Goal: Complete application form

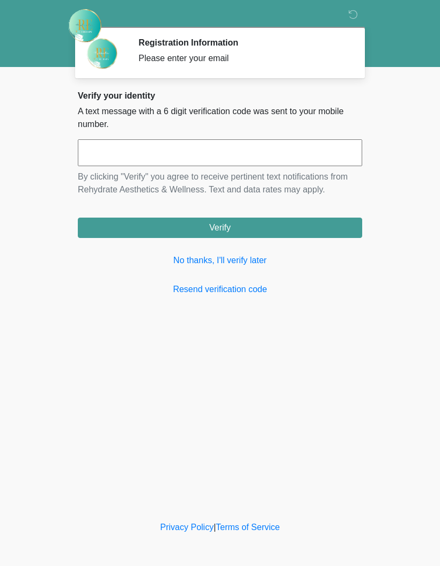
click at [250, 166] on input "text" at bounding box center [220, 152] width 284 height 27
type input "******"
click at [285, 224] on button "Verify" at bounding box center [220, 228] width 284 height 20
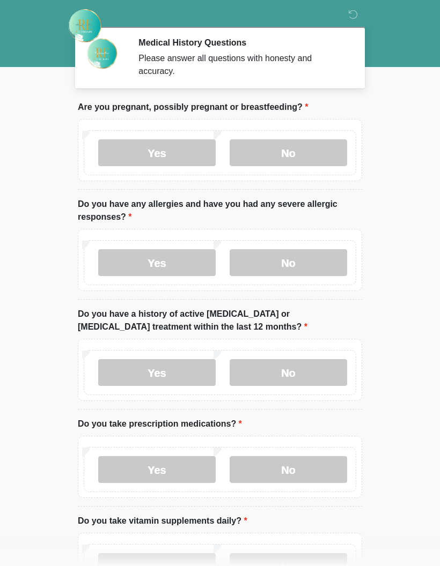
click at [174, 158] on label "Yes" at bounding box center [156, 152] width 117 height 27
click at [292, 156] on label "No" at bounding box center [288, 152] width 117 height 27
click at [323, 263] on label "No" at bounding box center [288, 262] width 117 height 27
click at [314, 384] on label "No" at bounding box center [288, 372] width 117 height 27
click at [319, 369] on label "No" at bounding box center [288, 372] width 117 height 27
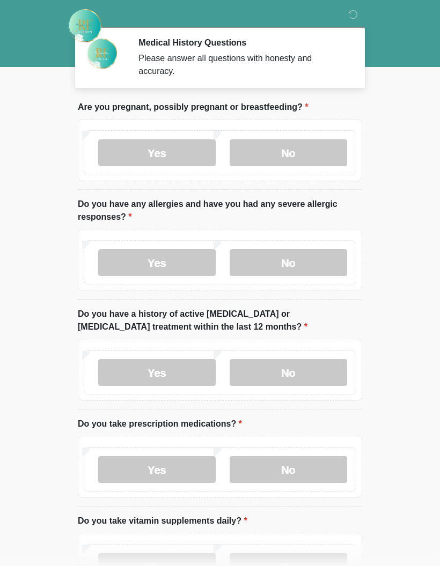
click at [324, 467] on label "No" at bounding box center [288, 469] width 117 height 27
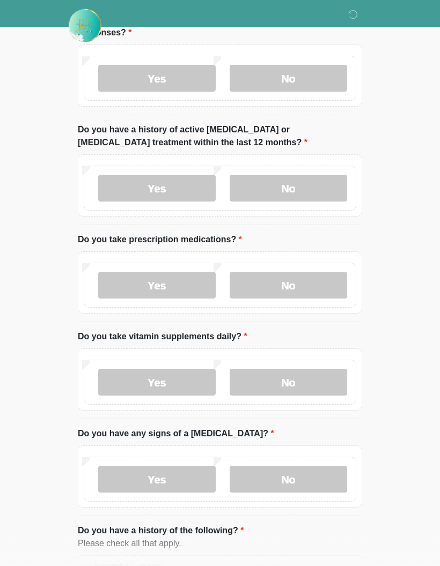
scroll to position [184, 0]
click at [322, 379] on label "No" at bounding box center [288, 382] width 117 height 27
click at [310, 477] on label "No" at bounding box center [288, 478] width 117 height 27
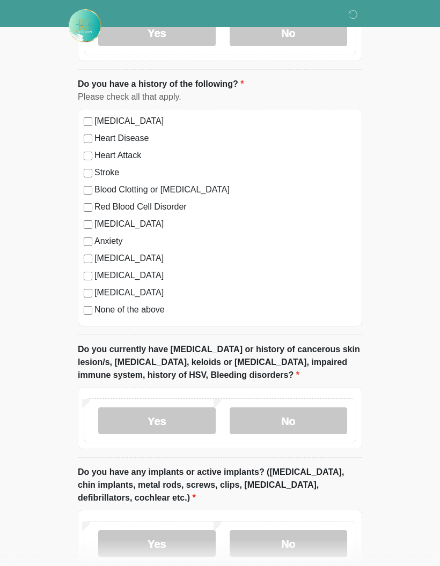
scroll to position [631, 0]
click at [322, 422] on label "No" at bounding box center [288, 421] width 117 height 27
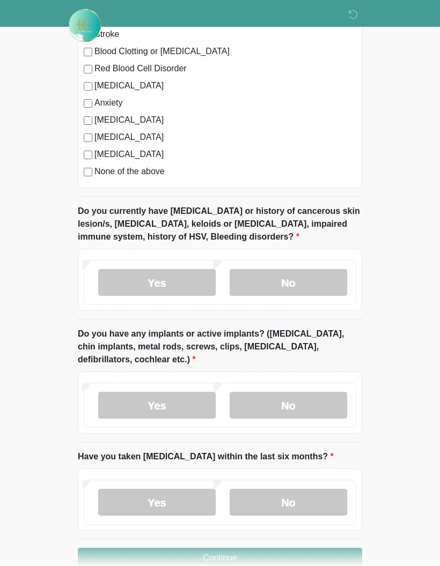
scroll to position [770, 0]
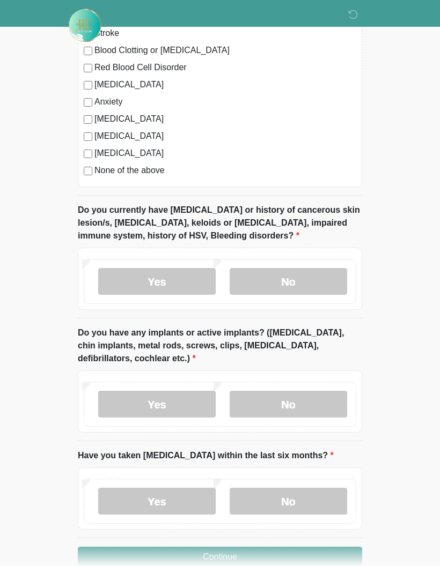
click at [327, 404] on label "No" at bounding box center [288, 404] width 117 height 27
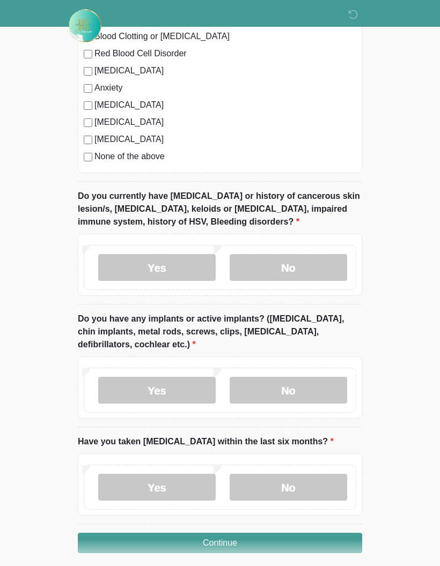
scroll to position [784, 0]
click at [303, 493] on label "No" at bounding box center [288, 488] width 117 height 27
click at [280, 546] on button "Continue" at bounding box center [220, 544] width 284 height 20
click at [320, 543] on button "Continue" at bounding box center [220, 544] width 284 height 20
click at [339, 543] on button "Continue" at bounding box center [220, 544] width 284 height 20
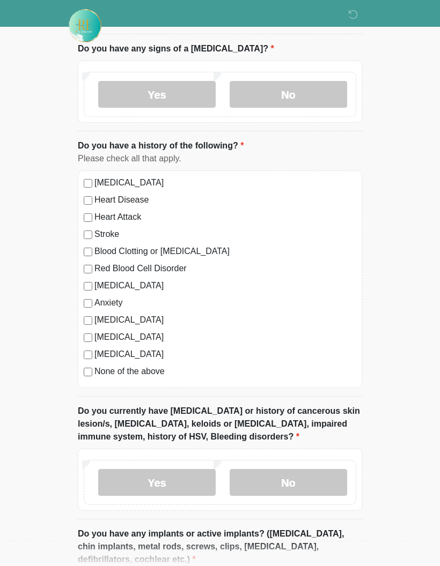
scroll to position [0, 0]
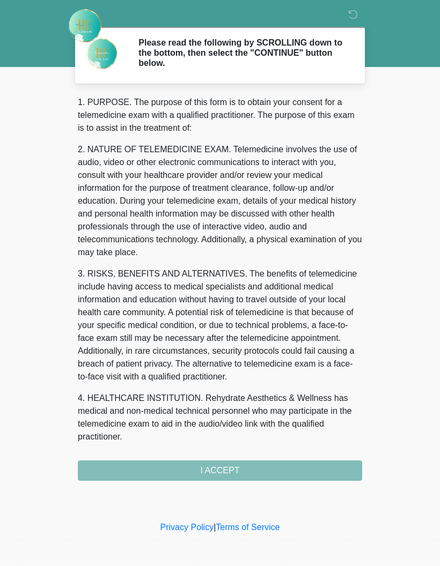
click at [258, 472] on div "1. PURPOSE. The purpose of this form is to obtain your consent for a telemedici…" at bounding box center [220, 288] width 284 height 385
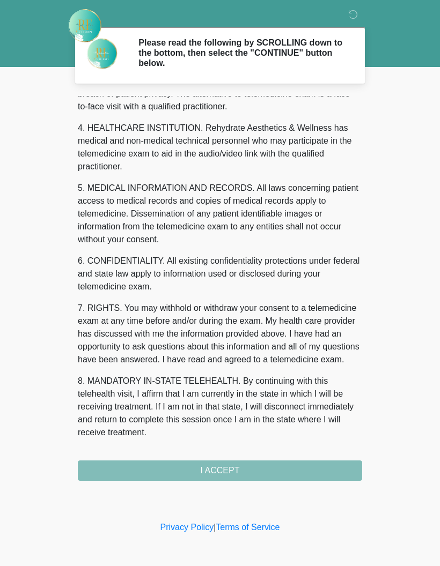
click at [264, 470] on div "1. PURPOSE. The purpose of this form is to obtain your consent for a telemedici…" at bounding box center [220, 288] width 284 height 385
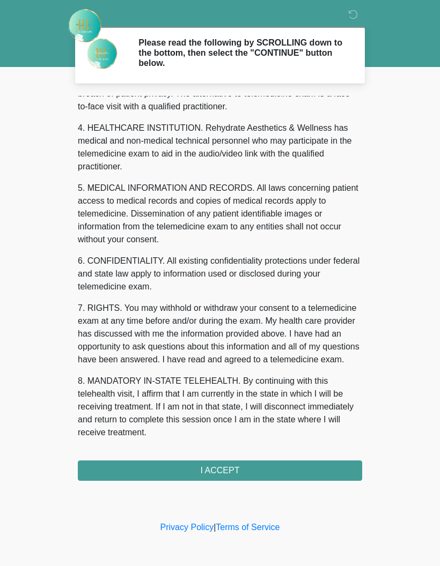
scroll to position [283, 0]
click at [202, 464] on button "I ACCEPT" at bounding box center [220, 471] width 284 height 20
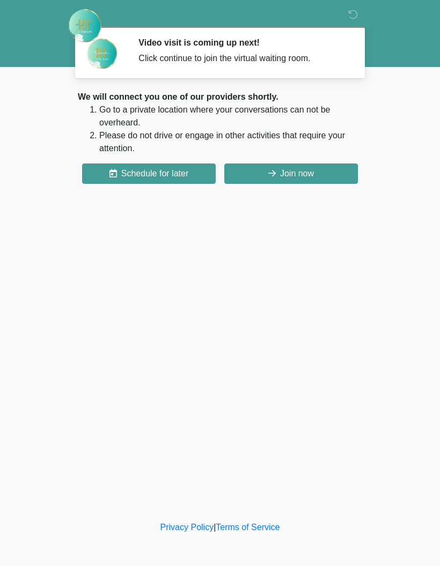
click at [324, 182] on button "Join now" at bounding box center [291, 174] width 134 height 20
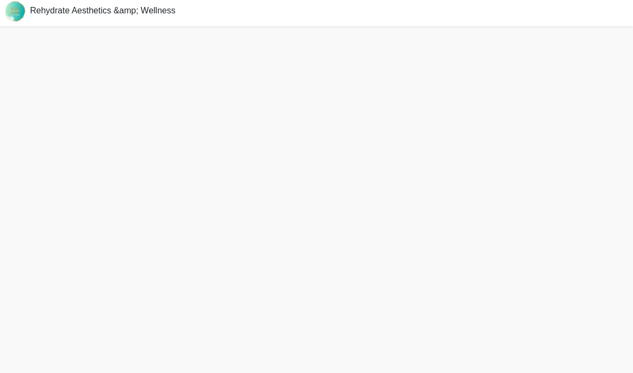
scroll to position [46, 0]
